Goal: Task Accomplishment & Management: Complete application form

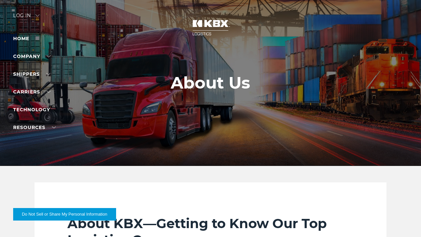
scroll to position [1052, 0]
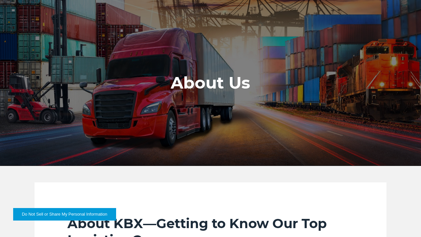
scroll to position [1052, 0]
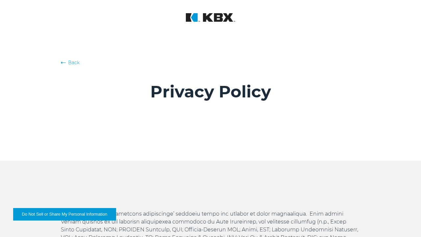
scroll to position [3077, 0]
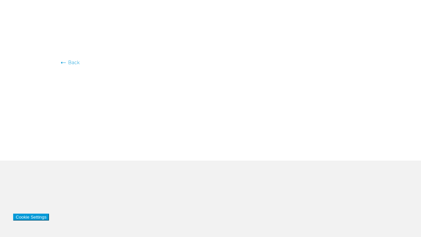
scroll to position [3077, 0]
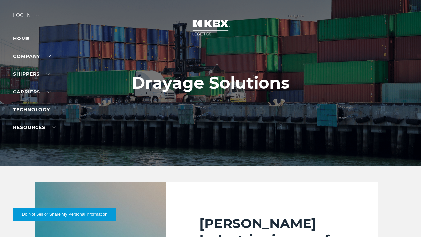
scroll to position [1158, 0]
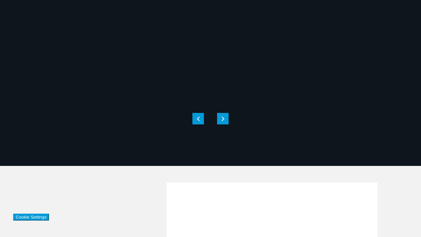
scroll to position [1158, 0]
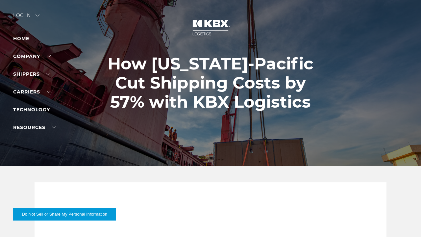
scroll to position [1002, 0]
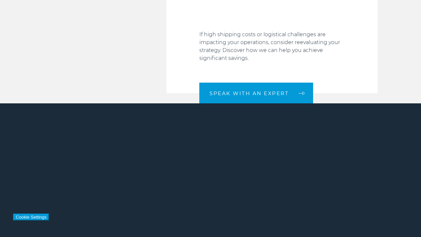
scroll to position [1002, 0]
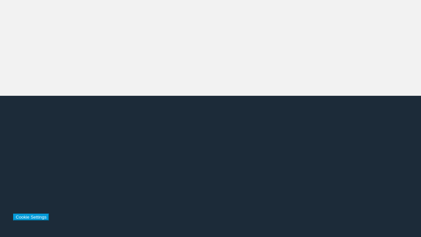
scroll to position [1972, 0]
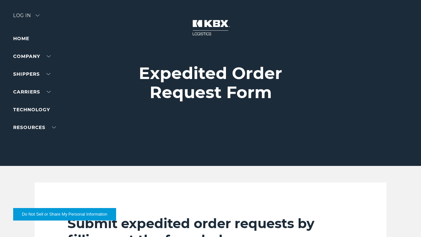
scroll to position [1185, 0]
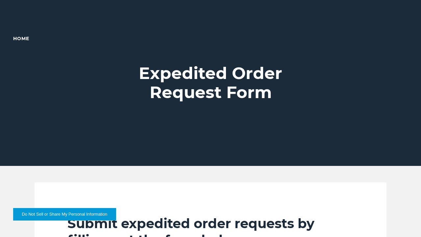
scroll to position [190, 0]
